Goal: Browse casually: Explore the website without a specific task or goal

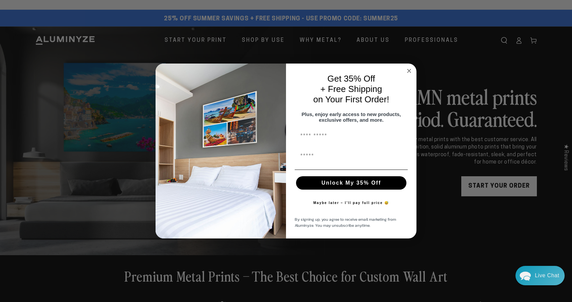
click at [408, 69] on icon "Close dialog" at bounding box center [408, 70] width 3 height 3
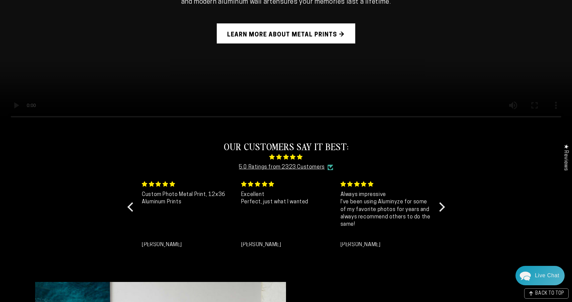
scroll to position [591, 0]
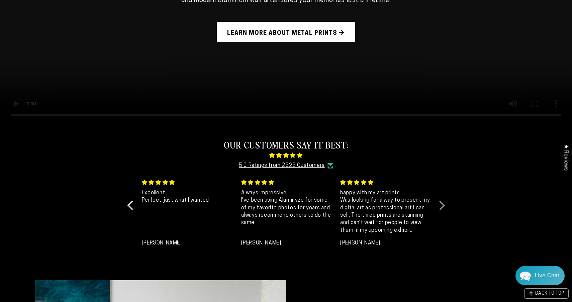
click at [440, 202] on div at bounding box center [439, 204] width 9 height 9
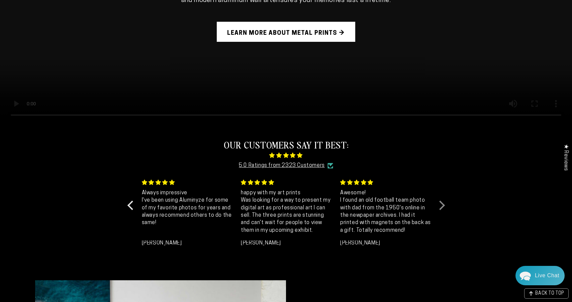
click at [440, 202] on div at bounding box center [439, 204] width 9 height 9
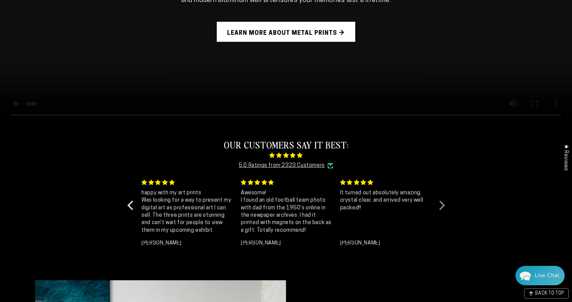
click at [440, 202] on div at bounding box center [439, 204] width 9 height 9
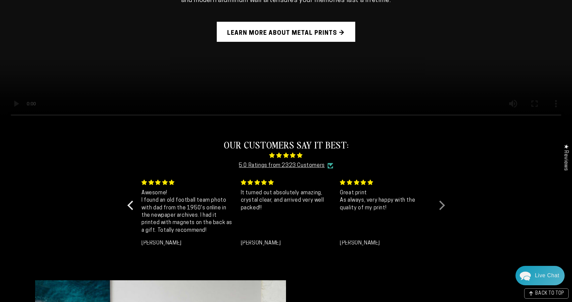
click at [440, 202] on div at bounding box center [439, 204] width 9 height 9
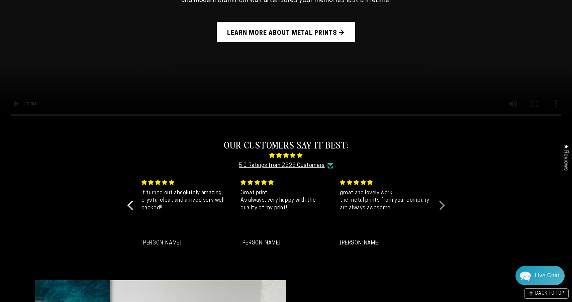
click at [440, 202] on div at bounding box center [439, 204] width 9 height 9
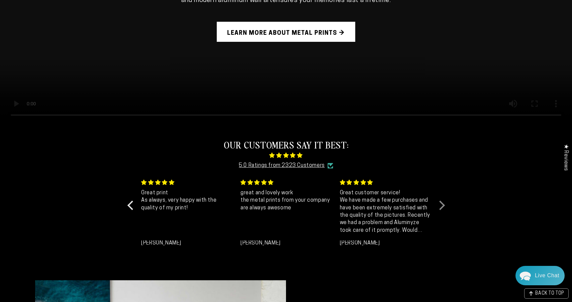
click at [440, 202] on div at bounding box center [439, 204] width 9 height 9
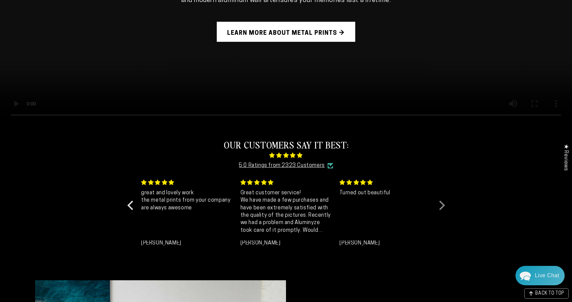
click at [441, 203] on div at bounding box center [439, 204] width 9 height 9
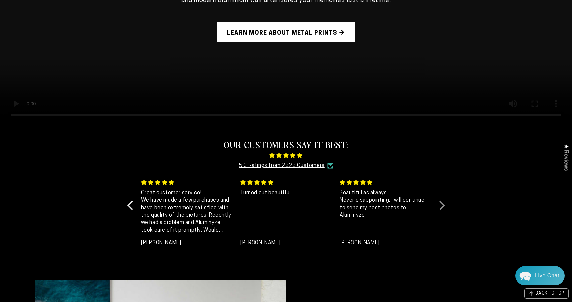
click at [441, 203] on div at bounding box center [439, 204] width 9 height 9
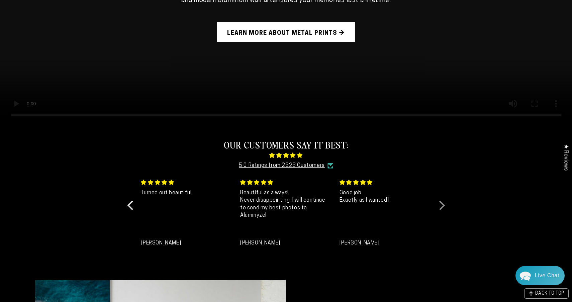
click at [441, 203] on div at bounding box center [439, 204] width 9 height 9
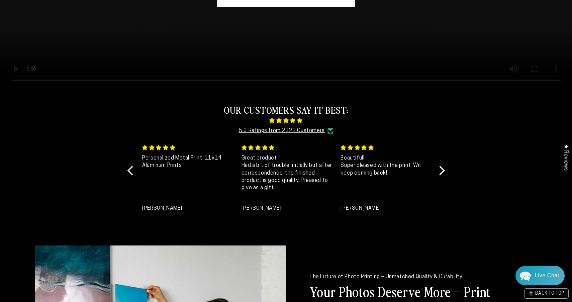
scroll to position [611, 0]
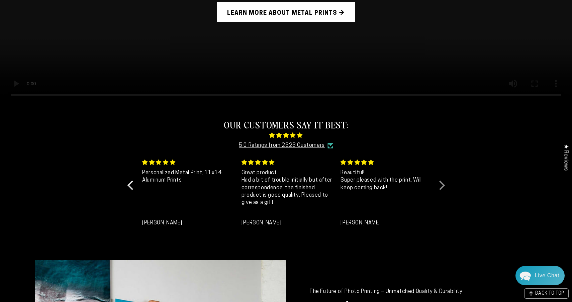
click at [443, 183] on div at bounding box center [439, 184] width 9 height 9
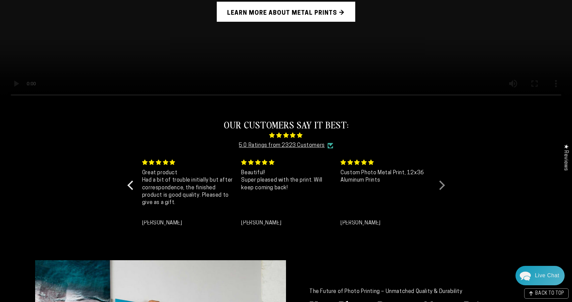
click at [443, 183] on div at bounding box center [439, 184] width 9 height 9
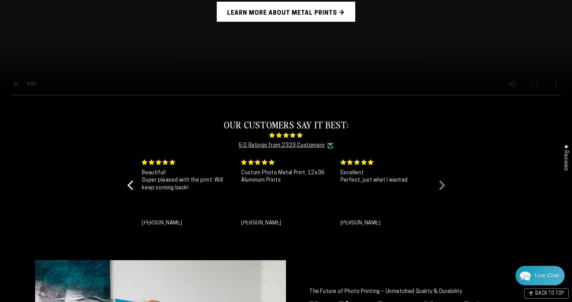
click at [444, 182] on div at bounding box center [439, 184] width 9 height 9
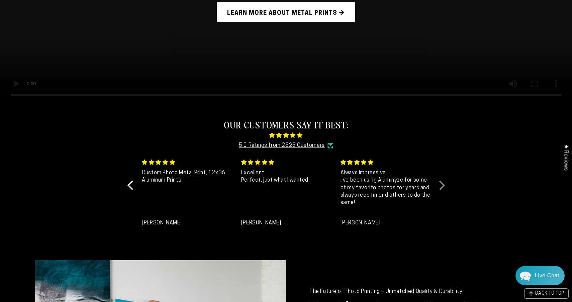
click at [444, 183] on div at bounding box center [439, 184] width 9 height 9
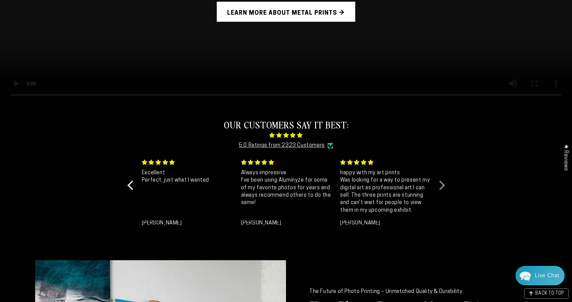
click at [444, 183] on div at bounding box center [439, 184] width 9 height 9
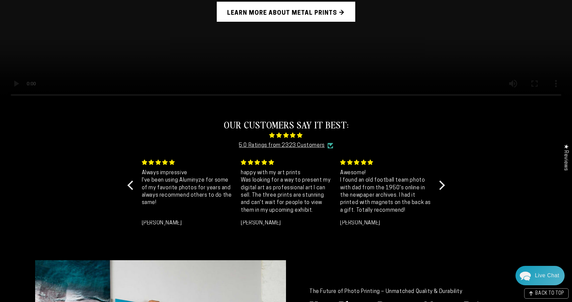
click at [444, 183] on div "OUR CUSTOMERS SAY IT BEST: 5.0 Ratings from 2323 Customers Personalized Metal P…" at bounding box center [285, 175] width 325 height 146
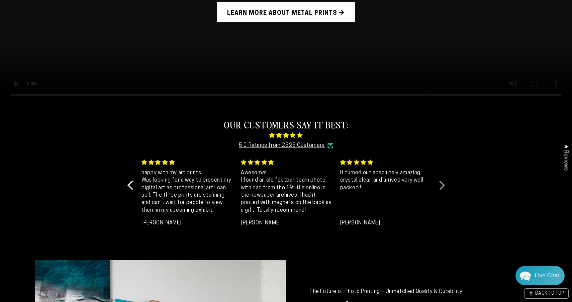
click at [442, 184] on div at bounding box center [439, 184] width 9 height 9
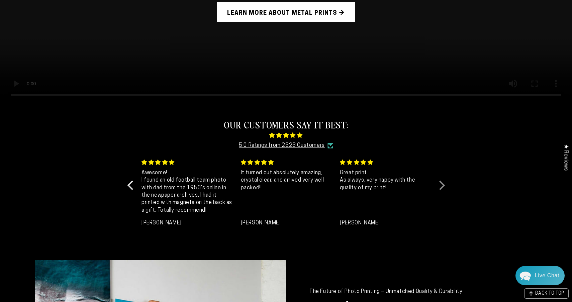
click at [442, 184] on div at bounding box center [439, 184] width 9 height 9
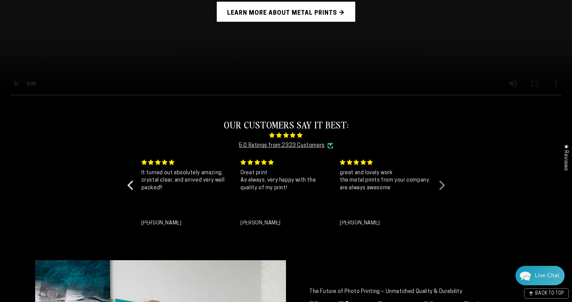
click at [442, 184] on div at bounding box center [439, 184] width 9 height 9
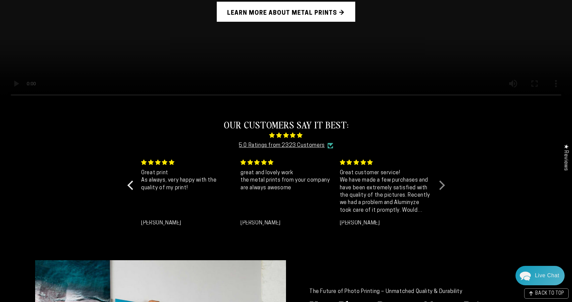
click at [442, 184] on div at bounding box center [439, 184] width 9 height 9
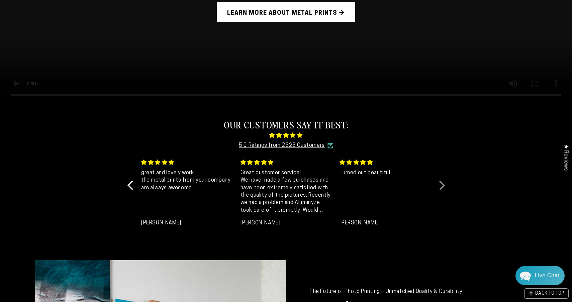
click at [442, 184] on div at bounding box center [439, 184] width 9 height 9
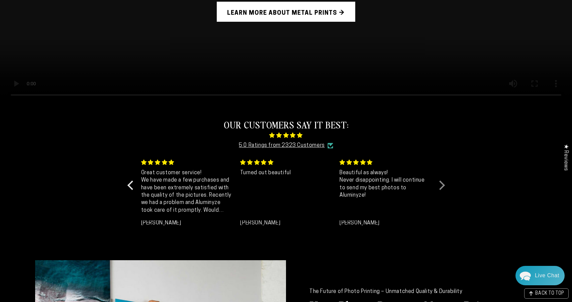
click at [442, 184] on div at bounding box center [439, 184] width 9 height 9
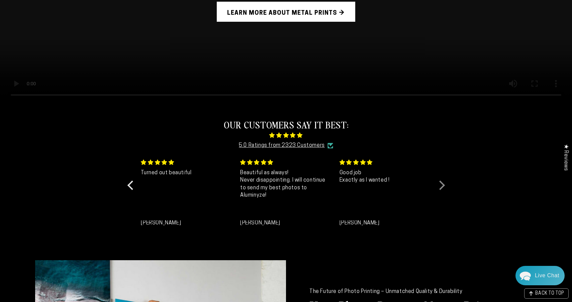
click at [442, 184] on div at bounding box center [439, 184] width 9 height 9
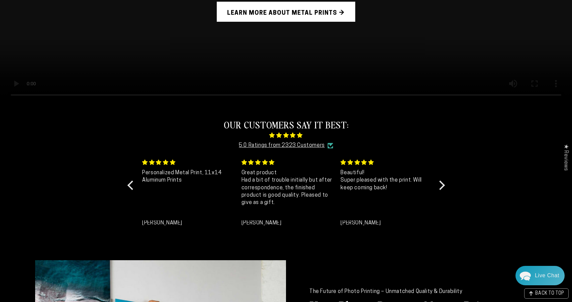
click at [565, 158] on div "★ Reviews" at bounding box center [565, 157] width 13 height 37
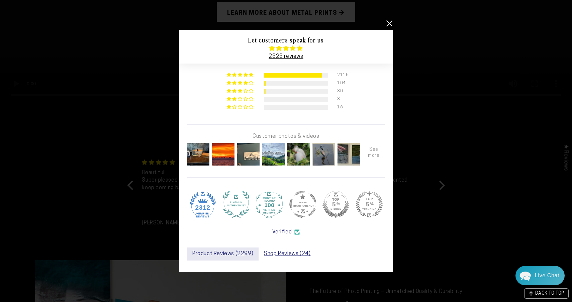
click at [375, 152] on div at bounding box center [373, 154] width 25 height 25
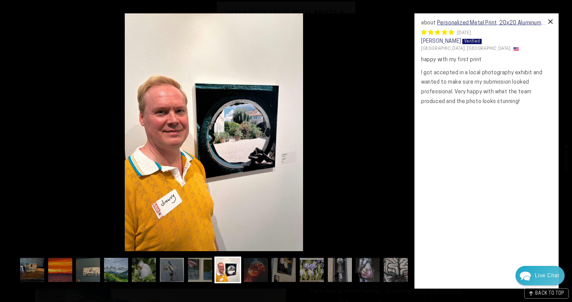
click at [552, 21] on div "×" at bounding box center [550, 21] width 16 height 16
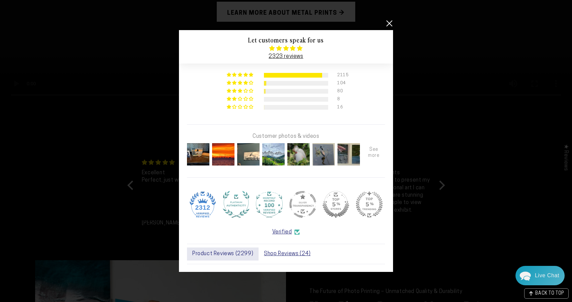
click at [373, 151] on div at bounding box center [373, 154] width 25 height 25
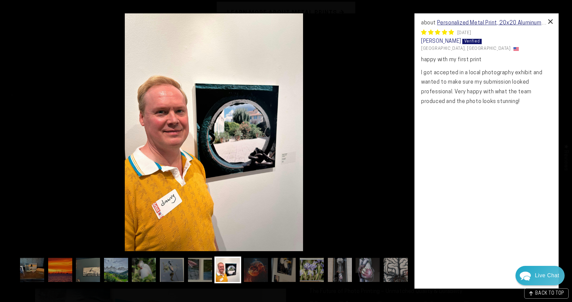
click at [552, 20] on div "×" at bounding box center [550, 21] width 16 height 16
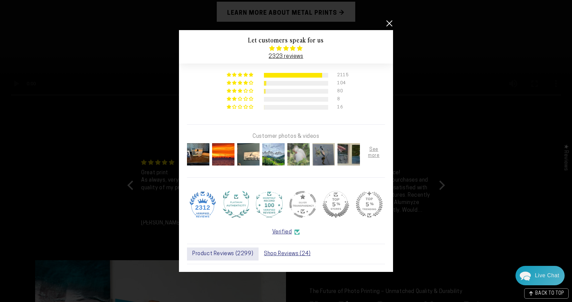
click at [298, 151] on img at bounding box center [298, 154] width 25 height 25
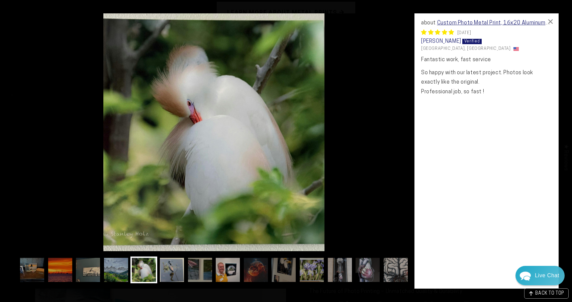
click at [170, 269] on img at bounding box center [171, 269] width 27 height 27
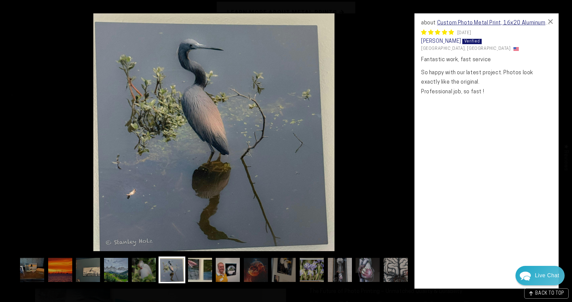
click at [196, 270] on img at bounding box center [200, 269] width 27 height 27
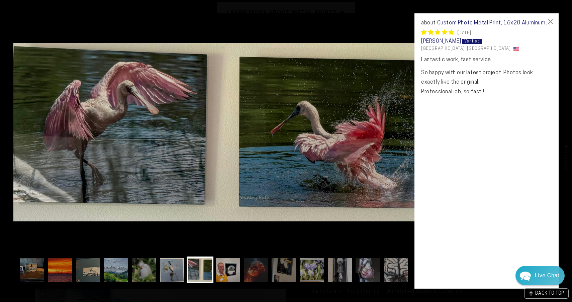
click at [175, 274] on img at bounding box center [171, 269] width 27 height 27
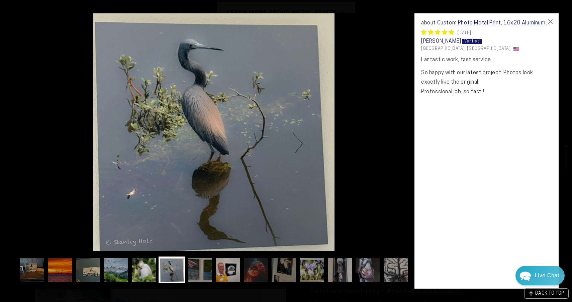
click at [152, 272] on img at bounding box center [143, 269] width 27 height 27
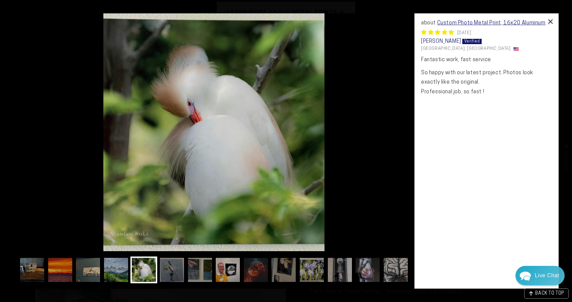
click at [551, 20] on div "×" at bounding box center [550, 21] width 16 height 16
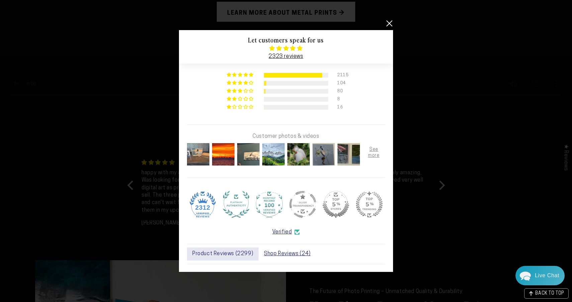
click at [192, 157] on img at bounding box center [198, 154] width 25 height 25
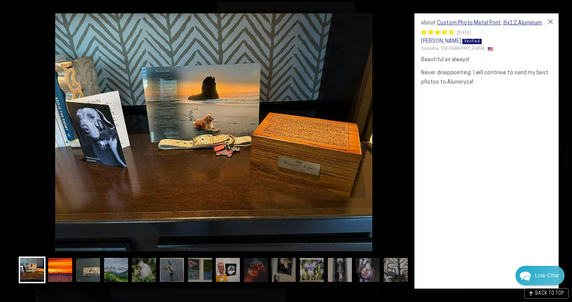
click at [65, 265] on img at bounding box center [60, 269] width 27 height 27
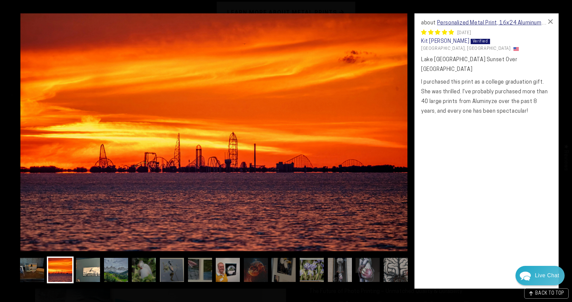
click at [88, 264] on img at bounding box center [88, 269] width 27 height 27
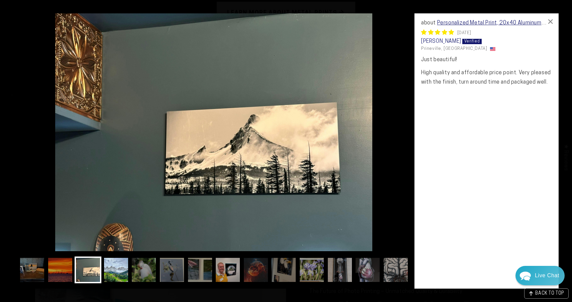
click at [114, 270] on img at bounding box center [116, 269] width 27 height 27
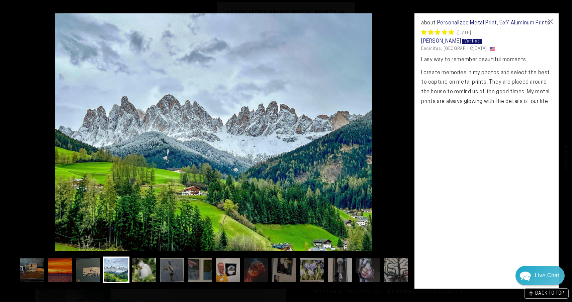
click at [138, 268] on img at bounding box center [143, 269] width 27 height 27
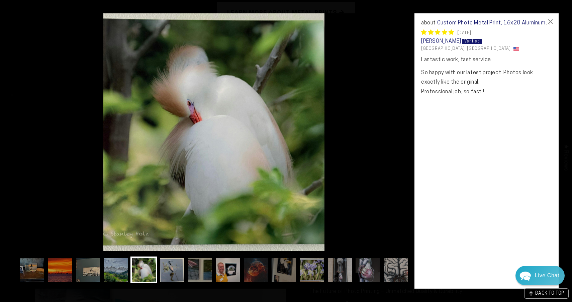
click at [171, 268] on img at bounding box center [171, 269] width 27 height 27
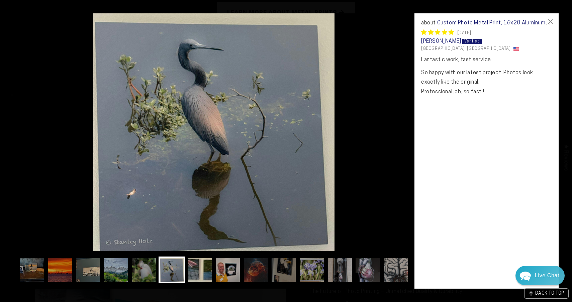
click at [201, 266] on img at bounding box center [200, 269] width 27 height 27
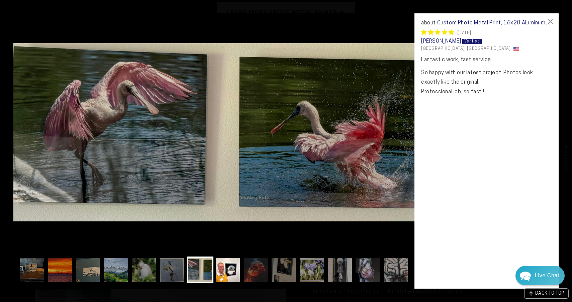
click at [232, 268] on img at bounding box center [227, 269] width 27 height 27
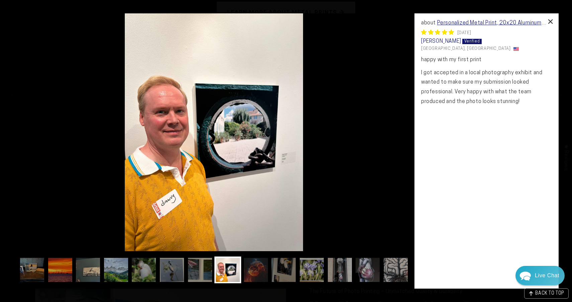
click at [552, 20] on div "×" at bounding box center [550, 21] width 16 height 16
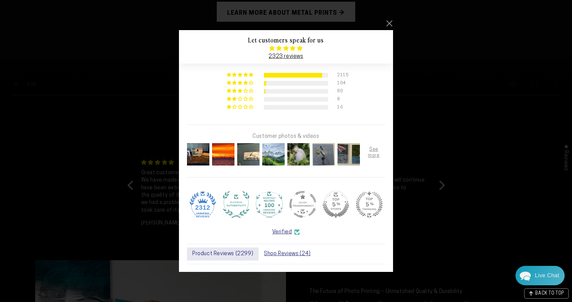
click at [391, 24] on link at bounding box center [389, 23] width 8 height 8
